Goal: Transaction & Acquisition: Purchase product/service

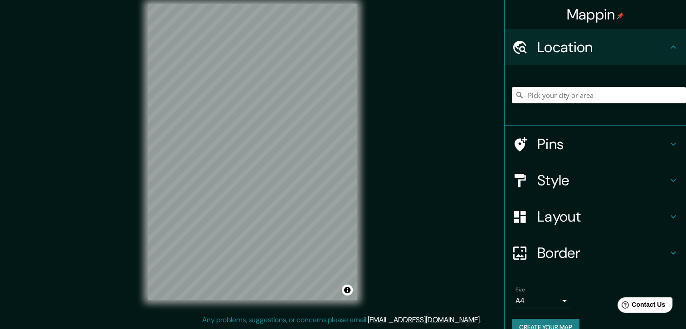
click at [574, 181] on h4 "Style" at bounding box center [602, 180] width 131 height 18
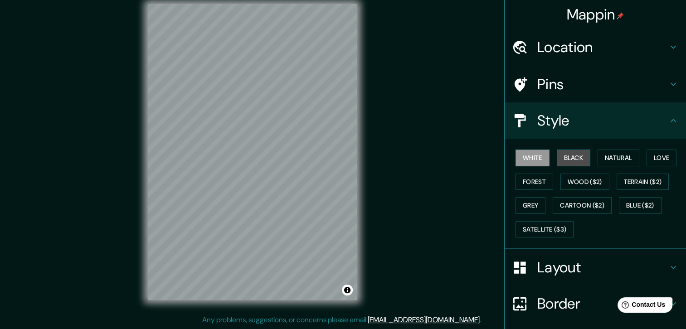
click at [571, 160] on button "Black" at bounding box center [574, 158] width 34 height 17
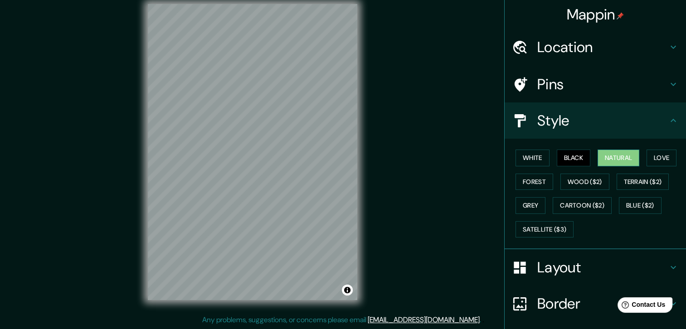
click at [617, 158] on button "Natural" at bounding box center [619, 158] width 42 height 17
click at [655, 158] on button "Love" at bounding box center [662, 158] width 30 height 17
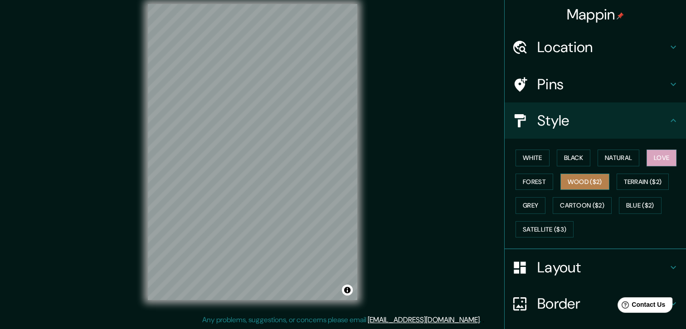
click at [582, 182] on button "Wood ($2)" at bounding box center [584, 182] width 49 height 17
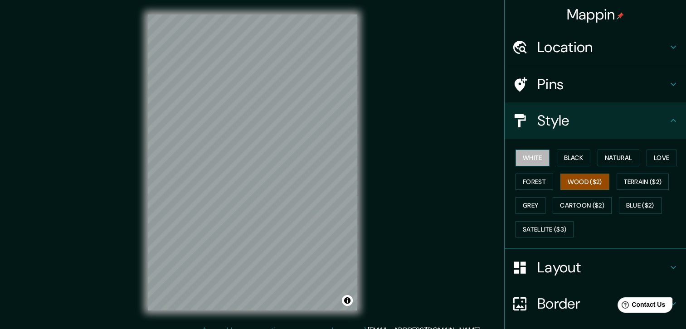
click at [523, 159] on button "White" at bounding box center [533, 158] width 34 height 17
click at [604, 160] on button "Natural" at bounding box center [619, 158] width 42 height 17
